Goal: Obtain resource: Download file/media

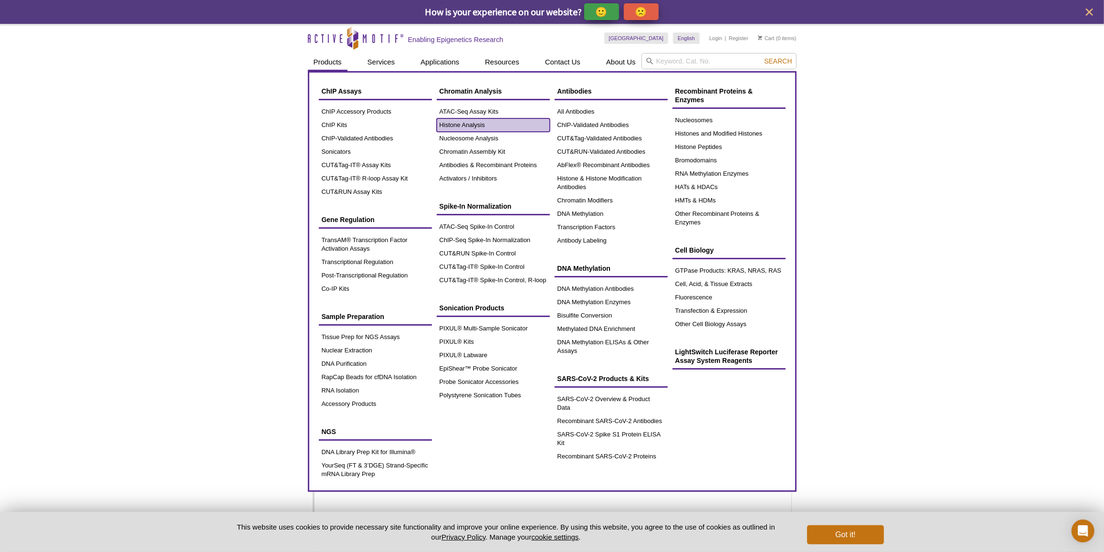
click at [445, 120] on link "Histone Analysis" at bounding box center [493, 124] width 113 height 13
click at [439, 112] on link "ATAC-Seq Assay Kits" at bounding box center [493, 111] width 113 height 13
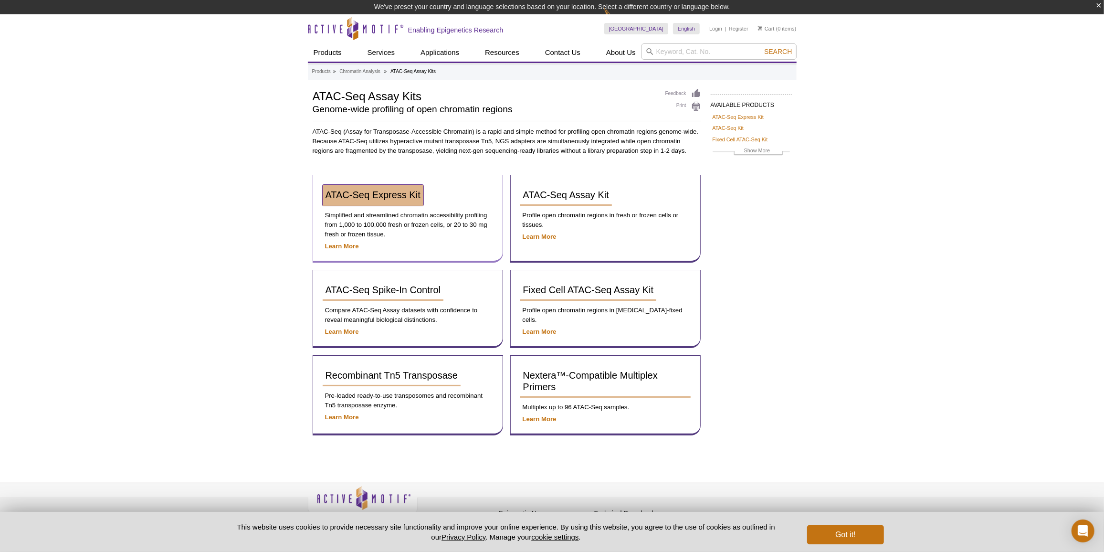
click at [419, 196] on span "ATAC-Seq Express Kit" at bounding box center [373, 194] width 95 height 11
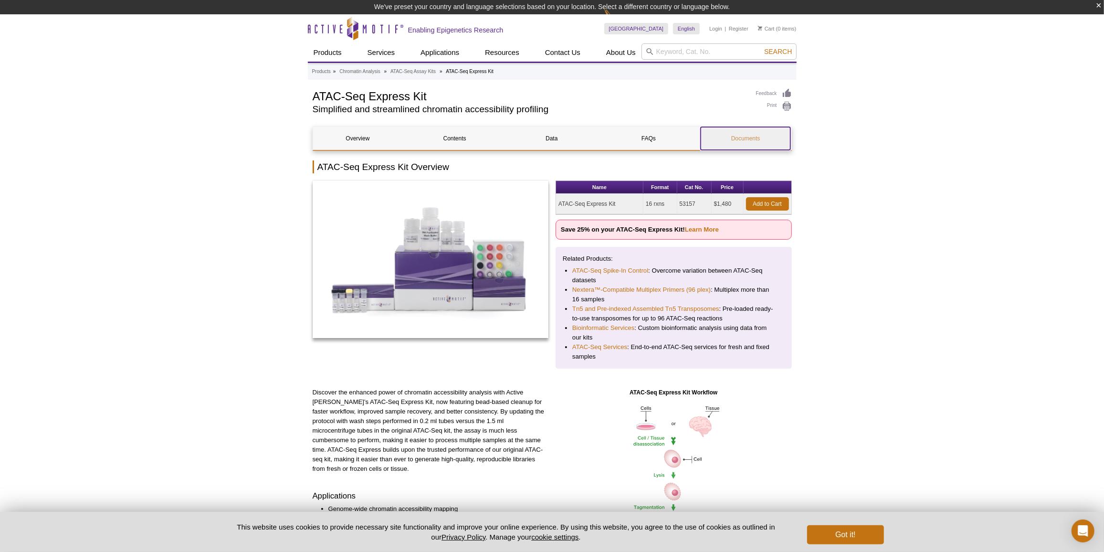
click at [750, 147] on link "Documents" at bounding box center [746, 138] width 90 height 23
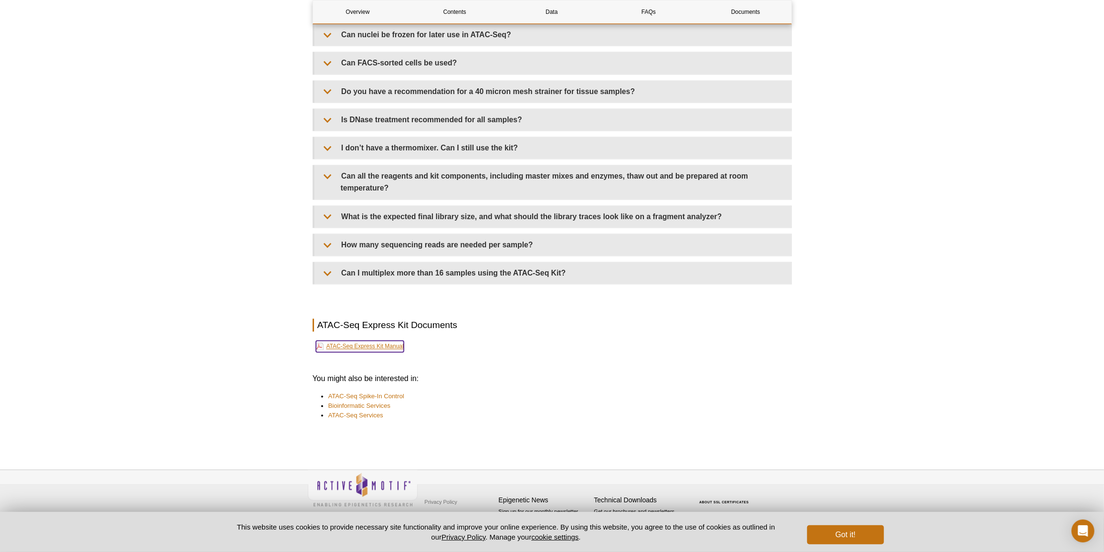
click at [396, 342] on link "ATAC-Seq Express Kit Manual" at bounding box center [360, 345] width 88 height 11
